Goal: Information Seeking & Learning: Learn about a topic

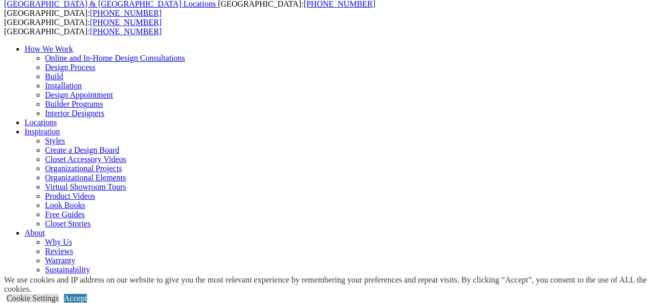
scroll to position [34, 0]
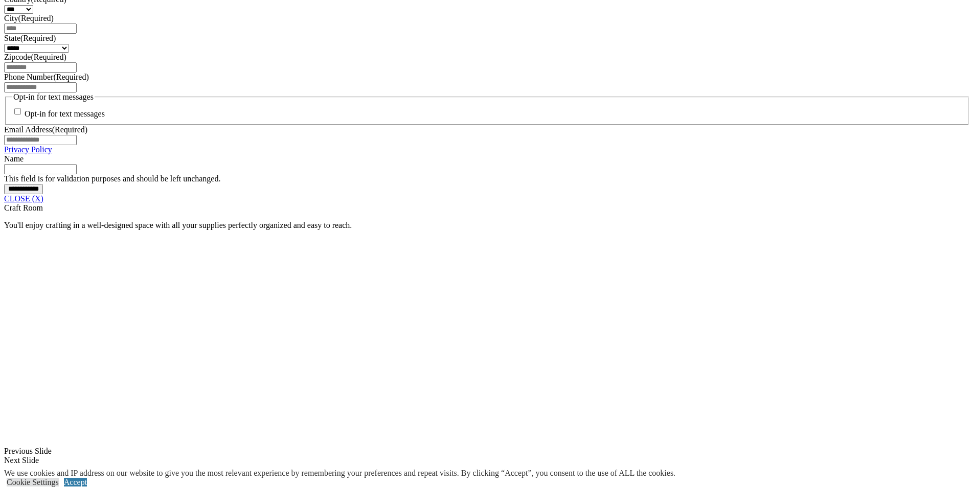
scroll to position [767, 0]
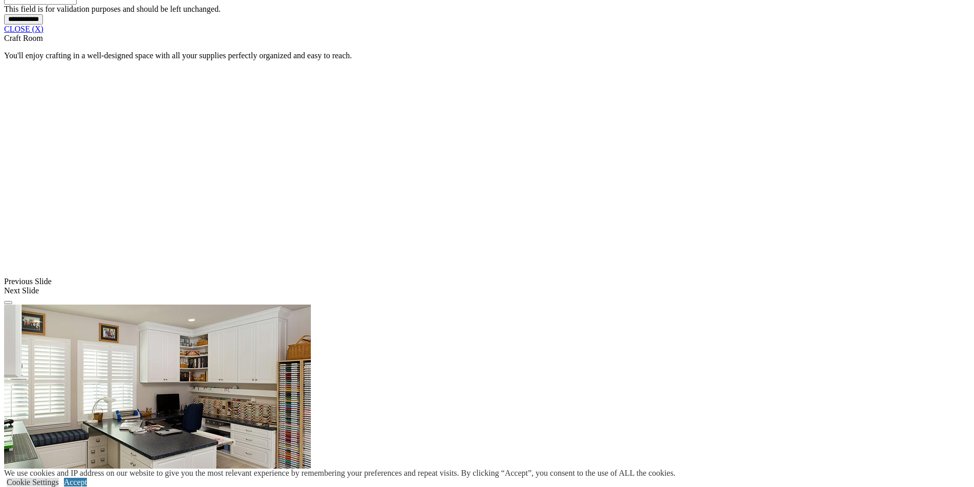
scroll to position [971, 0]
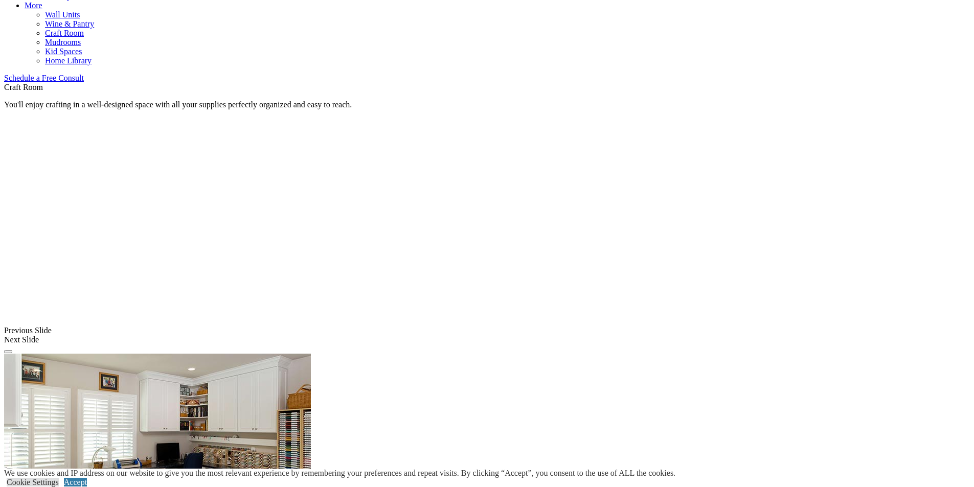
scroll to position [562, 0]
